Goal: Find specific page/section: Find specific page/section

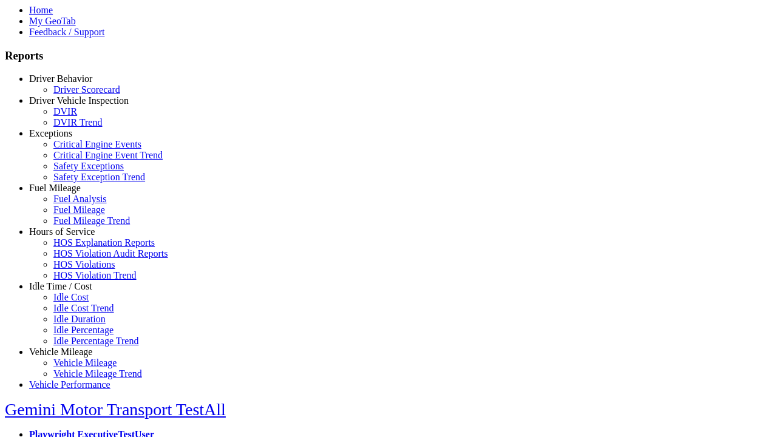
click at [70, 237] on link "Hours of Service" at bounding box center [62, 232] width 66 height 10
click at [79, 248] on link "HOS Explanation Reports" at bounding box center [103, 242] width 101 height 10
